Goal: Find specific page/section: Find specific page/section

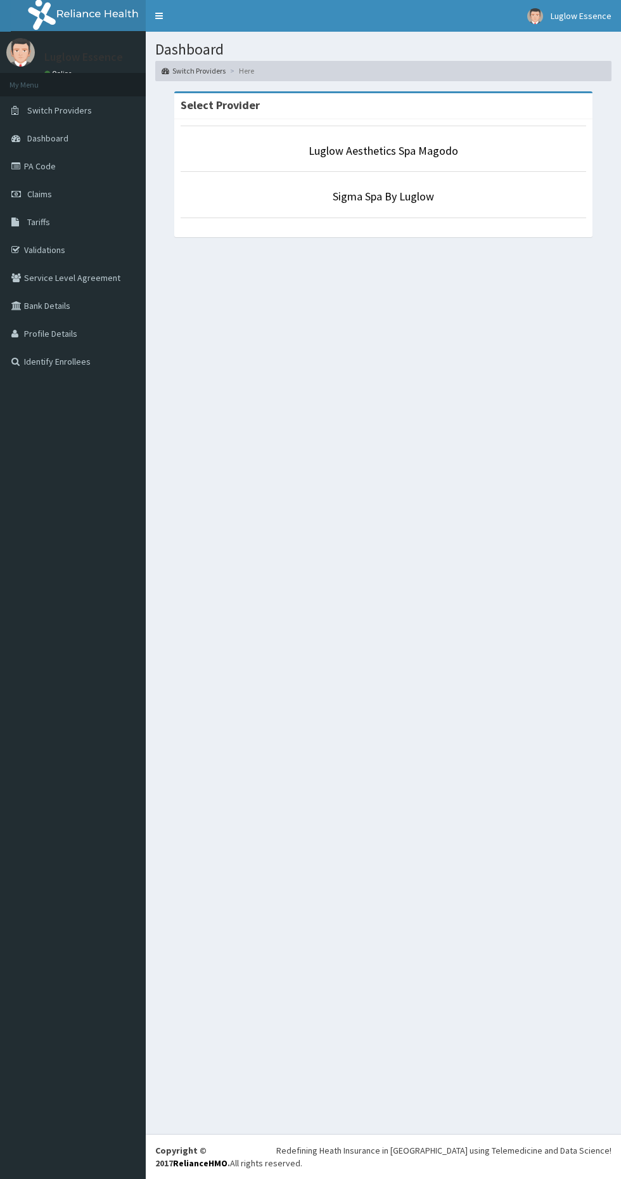
click at [326, 242] on section "Select Provider Luglow Aesthetics Spa Magodo Sigma Spa By Luglow" at bounding box center [384, 170] width 476 height 178
click at [353, 228] on div "Luglow Aesthetics Spa Magodo Sigma Spa By Luglow" at bounding box center [383, 178] width 419 height 118
click at [352, 198] on link "Sigma Spa By Luglow" at bounding box center [383, 196] width 101 height 15
click at [211, 827] on div "Dashboard Switch Providers Here Select Provider Luglow Aesthetics Spa Magodo Si…" at bounding box center [384, 583] width 476 height 1102
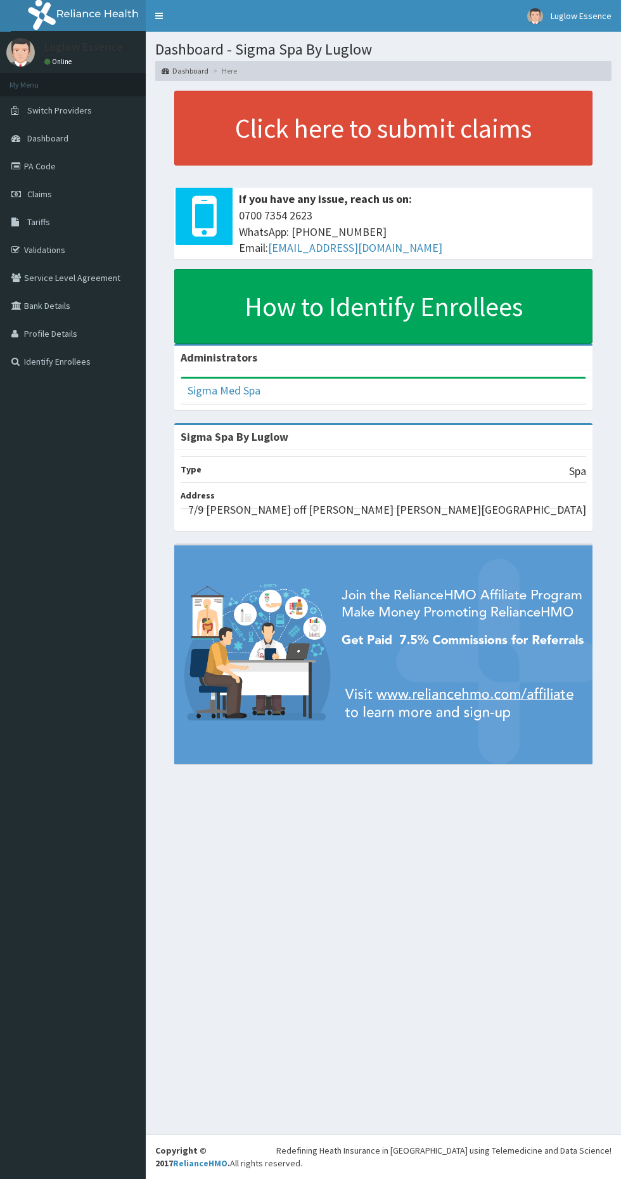
click at [44, 196] on span "Claims" at bounding box center [39, 193] width 25 height 11
click at [44, 161] on link "PA Code" at bounding box center [73, 166] width 146 height 28
